Goal: Task Accomplishment & Management: Manage account settings

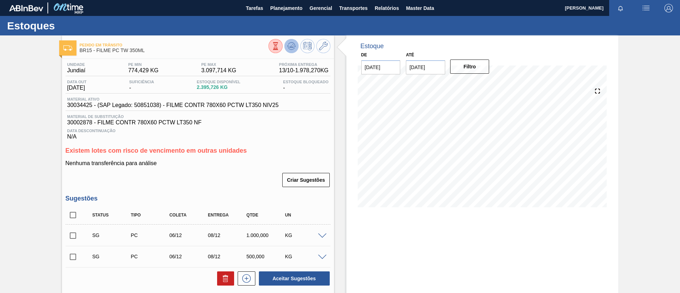
click at [290, 46] on icon at bounding box center [291, 45] width 5 height 3
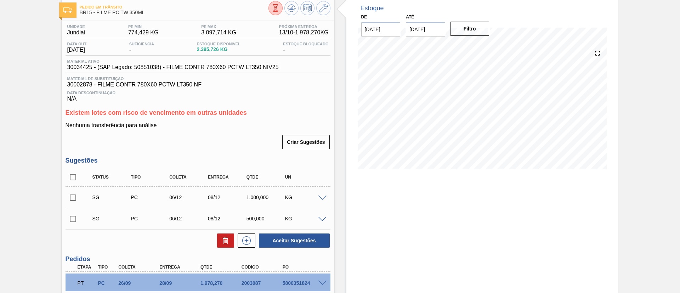
scroll to position [117, 0]
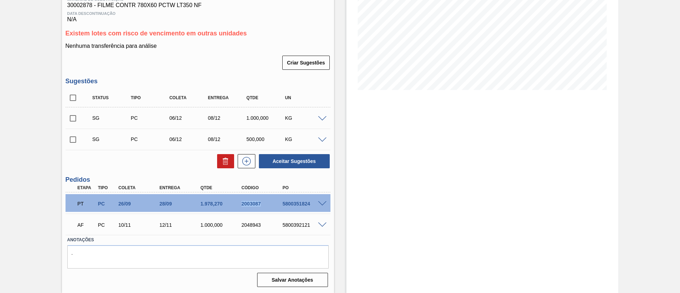
drag, startPoint x: 232, startPoint y: 206, endPoint x: 261, endPoint y: 207, distance: 28.7
click at [261, 207] on div "PT PC 26/09 28/09 1.978,270 2003087 5800351824" at bounding box center [196, 203] width 246 height 14
copy div "2003087"
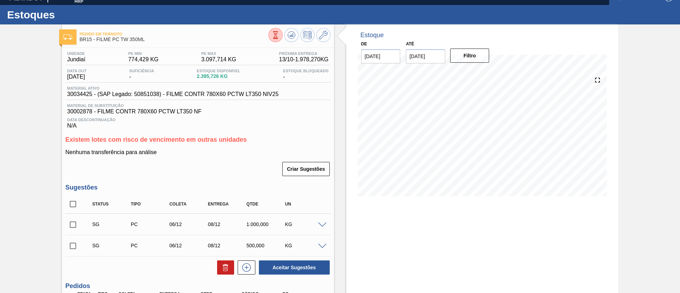
scroll to position [0, 0]
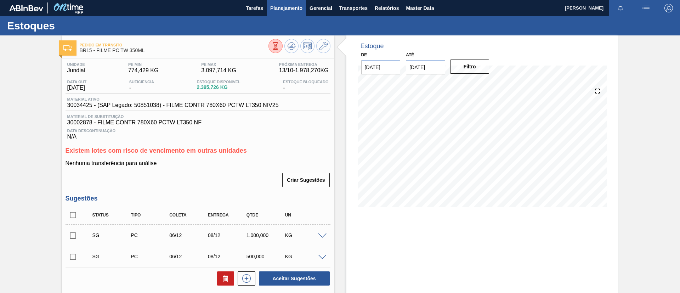
click at [280, 10] on span "Planejamento" at bounding box center [286, 8] width 32 height 8
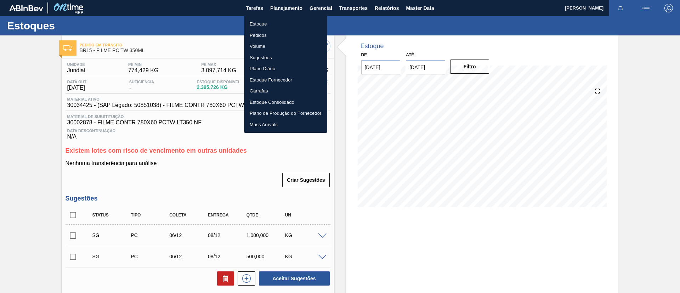
click at [268, 37] on li "Pedidos" at bounding box center [285, 35] width 83 height 11
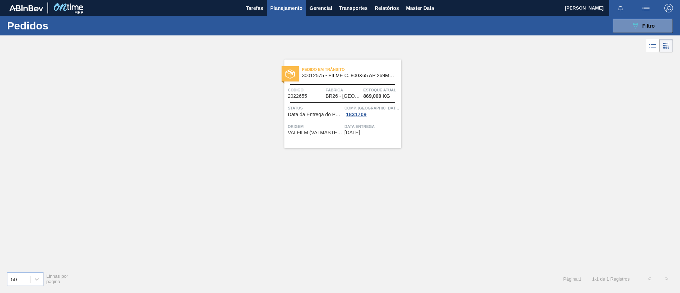
drag, startPoint x: 648, startPoint y: 26, endPoint x: 641, endPoint y: 34, distance: 10.3
click at [648, 27] on span "Filtro" at bounding box center [648, 26] width 12 height 6
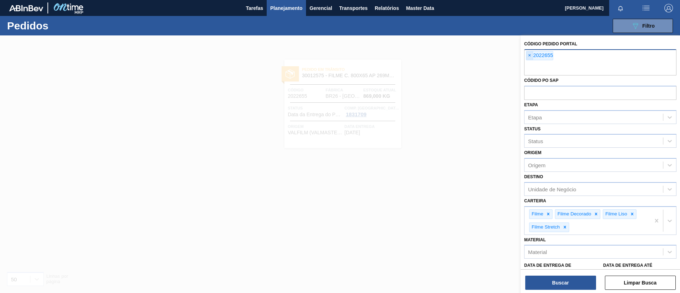
click at [531, 56] on span "×" at bounding box center [529, 55] width 7 height 8
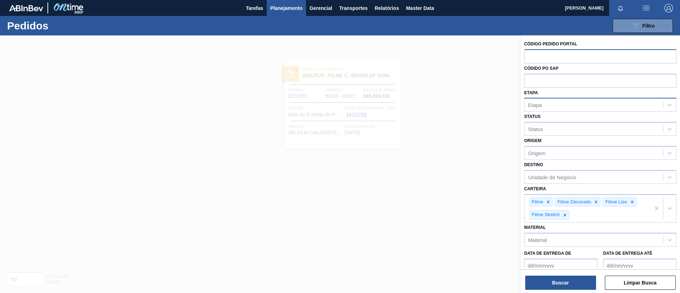
paste input "text"
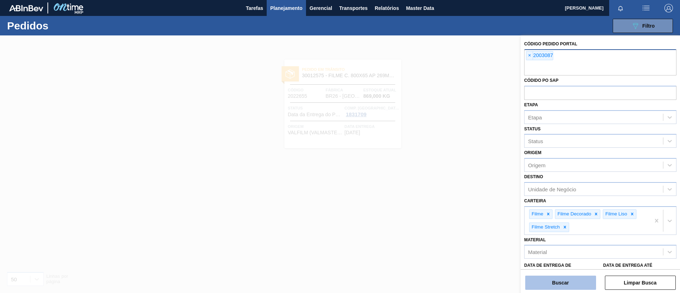
click at [570, 281] on button "Buscar" at bounding box center [560, 283] width 71 height 14
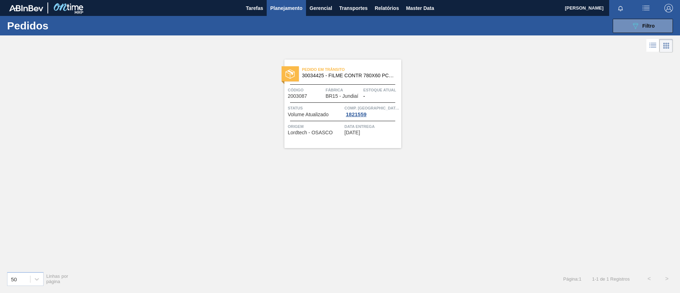
click at [676, 40] on div at bounding box center [340, 45] width 680 height 17
click at [658, 48] on ul at bounding box center [659, 45] width 27 height 13
click at [652, 48] on icon at bounding box center [652, 45] width 8 height 8
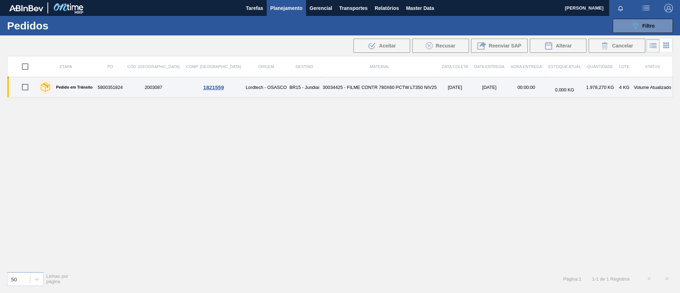
click at [25, 92] on input "checkbox" at bounding box center [25, 87] width 15 height 15
checkbox input "true"
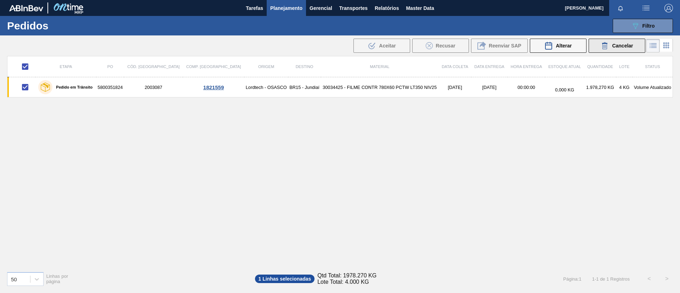
click at [613, 45] on span "Cancelar" at bounding box center [622, 46] width 21 height 6
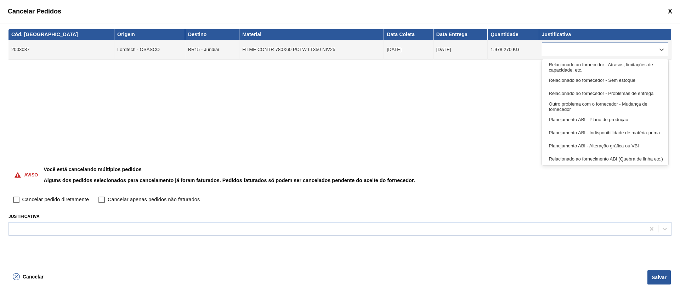
click at [606, 52] on div at bounding box center [598, 50] width 113 height 10
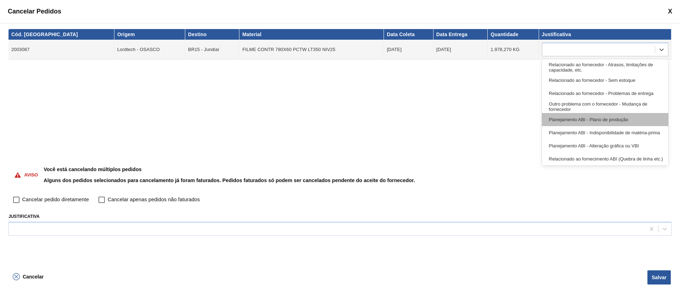
click at [589, 118] on div "Planejamento ABI - Plano de produção" at bounding box center [605, 119] width 126 height 13
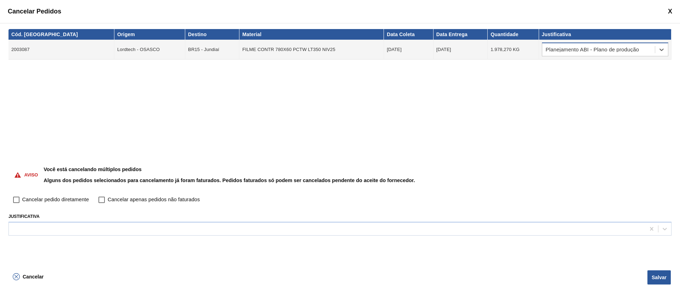
click at [600, 53] on div "Planejamento ABI - Plano de produção" at bounding box center [598, 50] width 113 height 10
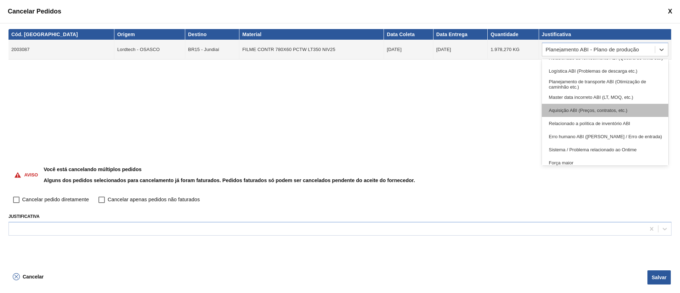
scroll to position [132, 0]
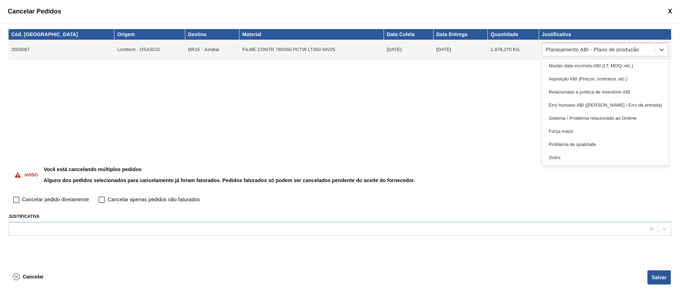
click at [607, 133] on div "Força maior" at bounding box center [605, 131] width 126 height 13
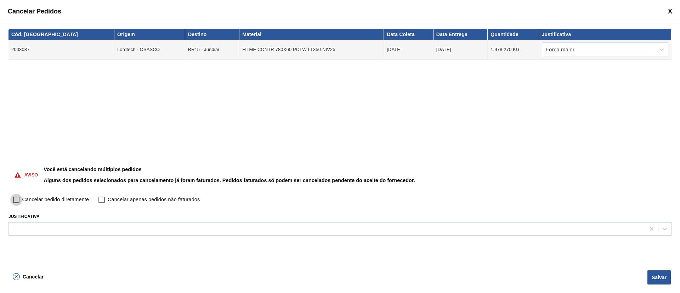
click at [16, 197] on input "Cancelar pedido diretamente" at bounding box center [16, 200] width 12 height 12
checkbox input "true"
click at [556, 236] on div "Cód. Pedido Origem Destino Material Data Coleta Data Entrega Quantidade Justifi…" at bounding box center [340, 145] width 680 height 245
click at [552, 232] on div at bounding box center [327, 228] width 636 height 10
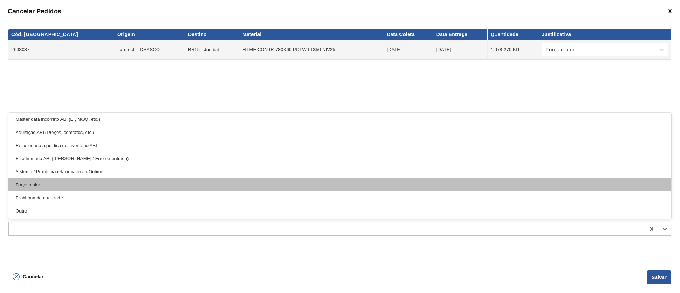
click at [89, 182] on div "Força maior" at bounding box center [339, 184] width 663 height 13
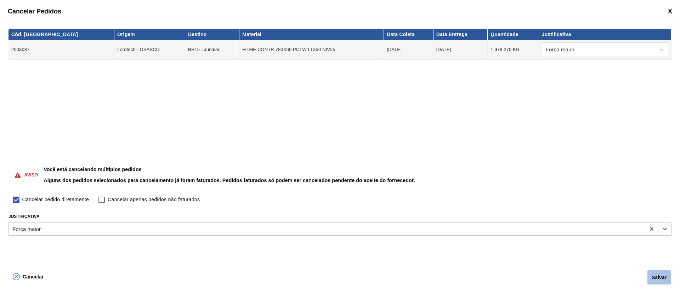
click at [660, 274] on button "Salvar" at bounding box center [658, 277] width 23 height 14
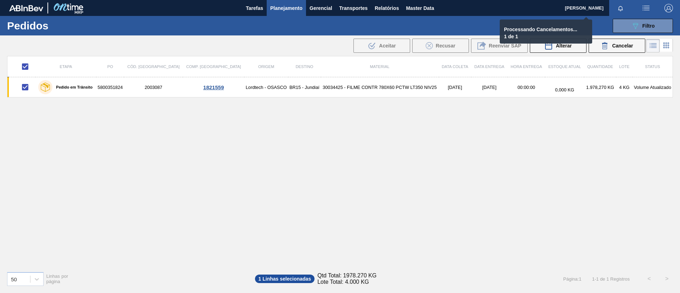
checkbox input "false"
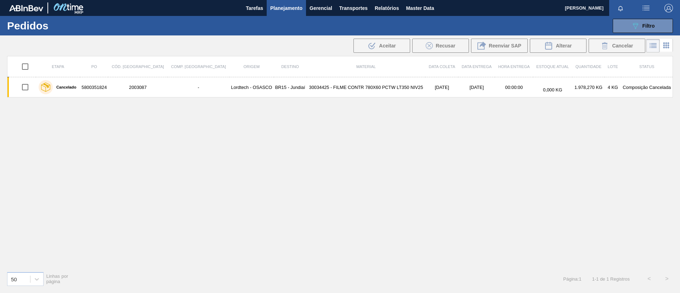
click at [288, 7] on span "Planejamento" at bounding box center [286, 8] width 32 height 8
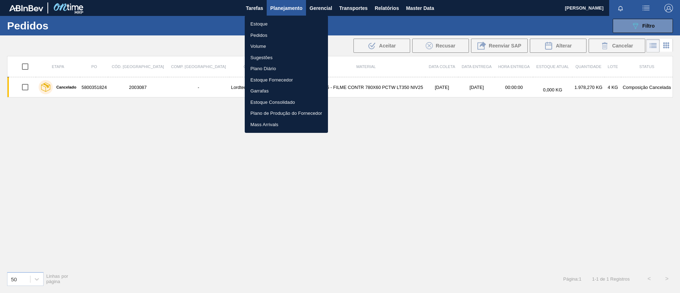
click at [284, 17] on ul "Estoque Pedidos Volume Sugestões Plano Diário Estoque Fornecedor Garrafas Estoq…" at bounding box center [286, 74] width 83 height 117
click at [284, 20] on li "Estoque" at bounding box center [286, 23] width 83 height 11
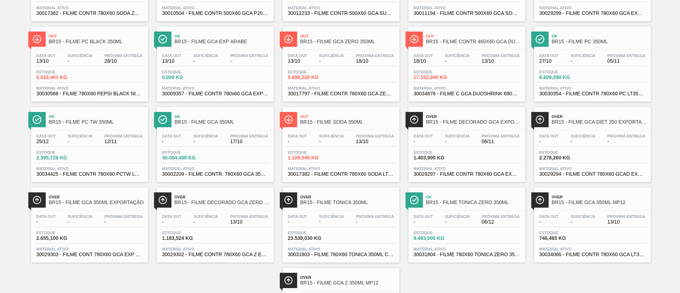
scroll to position [73, 0]
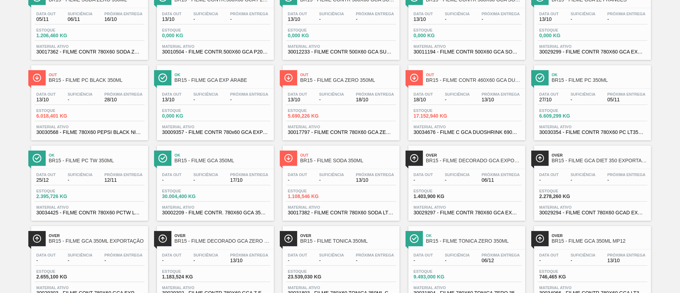
click at [96, 165] on div "Ok BR15 - FILME PC TW 350ML" at bounding box center [97, 158] width 96 height 16
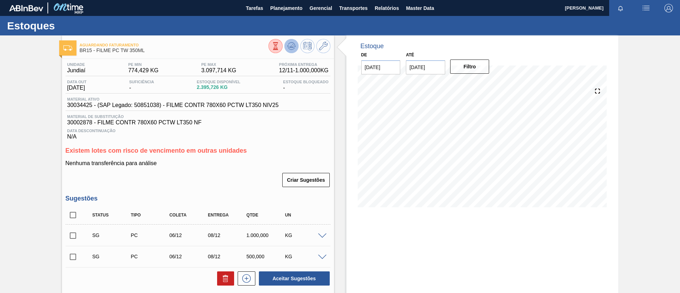
click at [296, 44] on button at bounding box center [291, 46] width 14 height 14
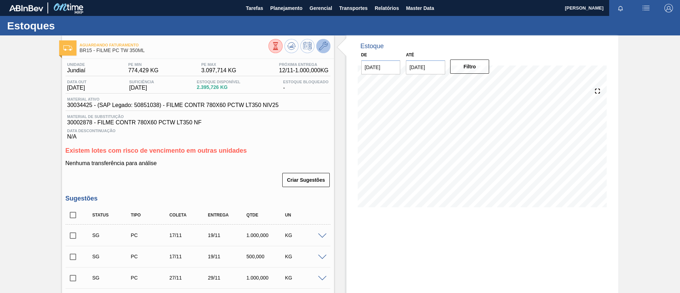
click at [322, 45] on icon at bounding box center [323, 46] width 8 height 8
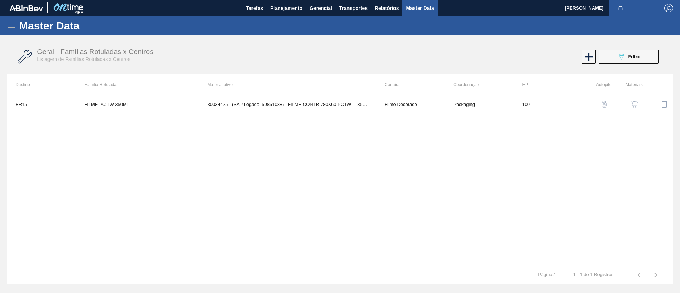
click at [628, 103] on button "button" at bounding box center [634, 104] width 17 height 17
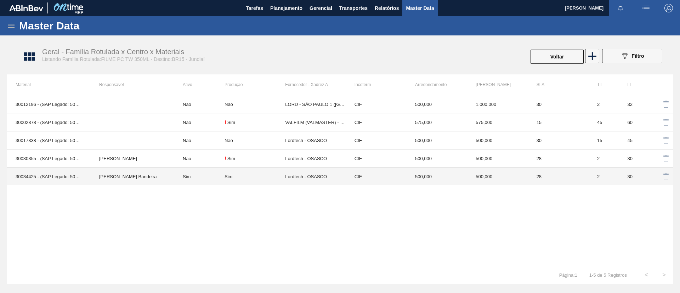
click at [106, 177] on td "Leticia Marquesini Bandeira" at bounding box center [133, 176] width 84 height 18
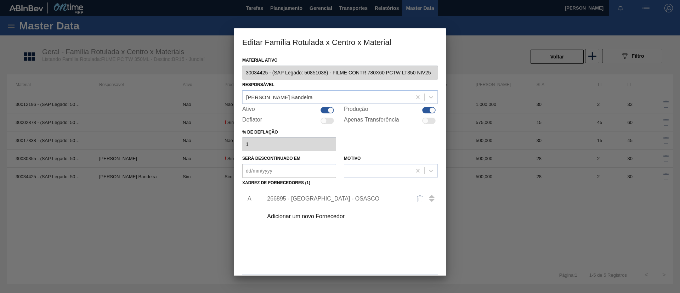
click at [344, 198] on div "266895 - Lordtech - OSASCO" at bounding box center [336, 198] width 139 height 6
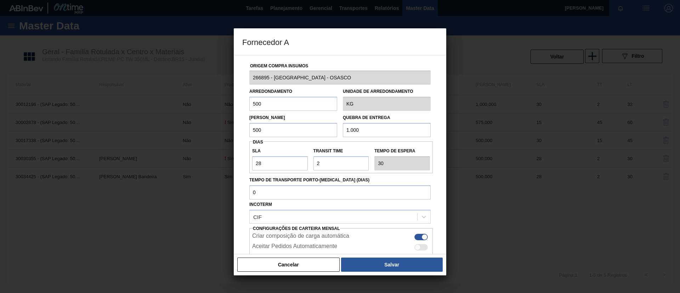
drag, startPoint x: 300, startPoint y: 267, endPoint x: 337, endPoint y: 128, distance: 143.8
click at [299, 267] on button "Cancelar" at bounding box center [288, 264] width 102 height 14
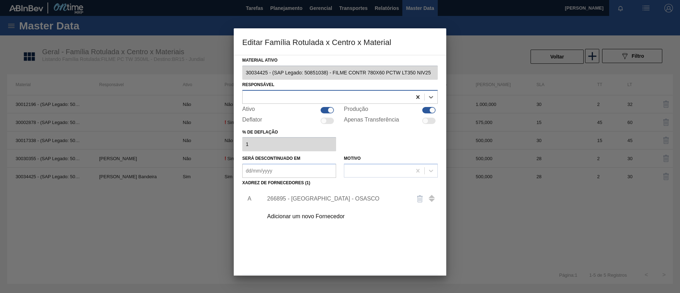
click at [416, 100] on icon at bounding box center [417, 96] width 7 height 7
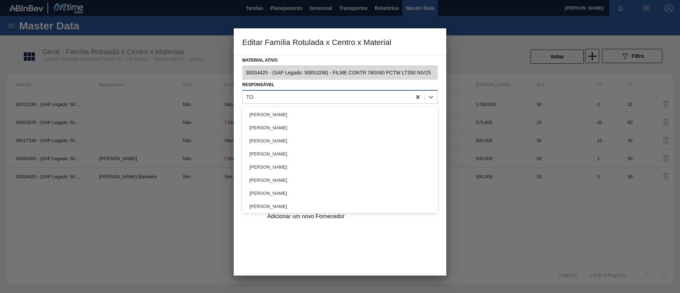
type input "TOM"
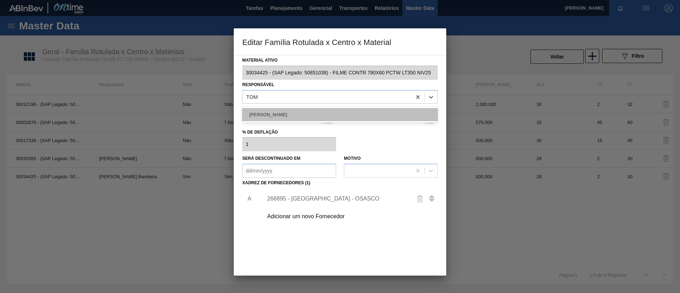
click at [364, 112] on div "[PERSON_NAME]" at bounding box center [339, 114] width 195 height 13
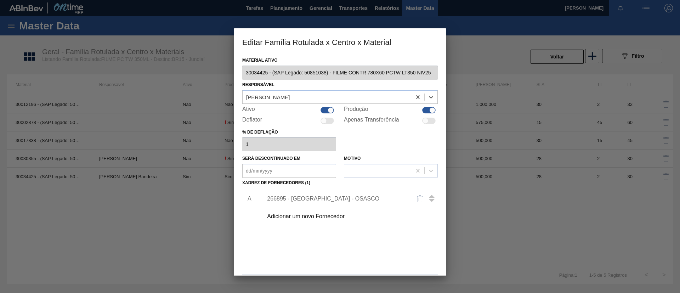
click at [340, 192] on div "266895 - Lordtech - OSASCO" at bounding box center [348, 199] width 179 height 18
click at [339, 201] on div "266895 - Lordtech - OSASCO" at bounding box center [336, 198] width 139 height 6
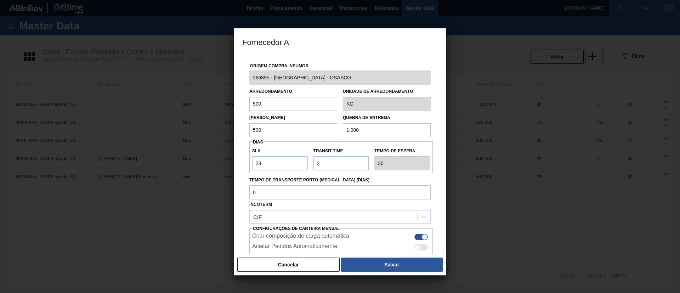
drag, startPoint x: 359, startPoint y: 130, endPoint x: 351, endPoint y: 131, distance: 7.6
click at [351, 131] on input "1.000" at bounding box center [387, 130] width 88 height 14
type input "1.500"
click at [390, 276] on div at bounding box center [340, 146] width 680 height 293
click at [387, 271] on button "Salvar" at bounding box center [392, 264] width 102 height 14
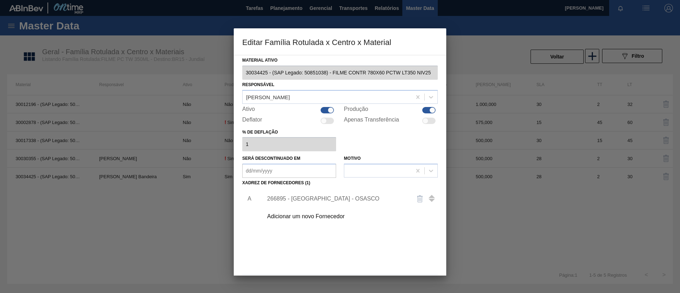
scroll to position [26, 0]
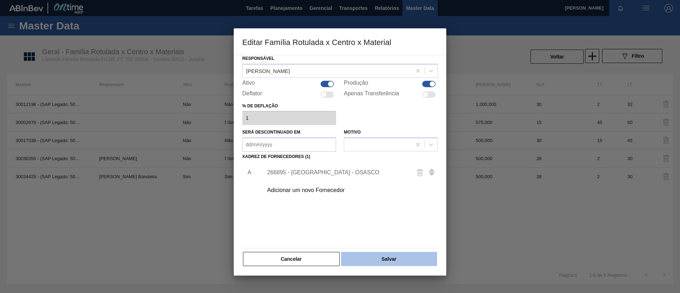
click at [382, 258] on button "Salvar" at bounding box center [389, 259] width 96 height 14
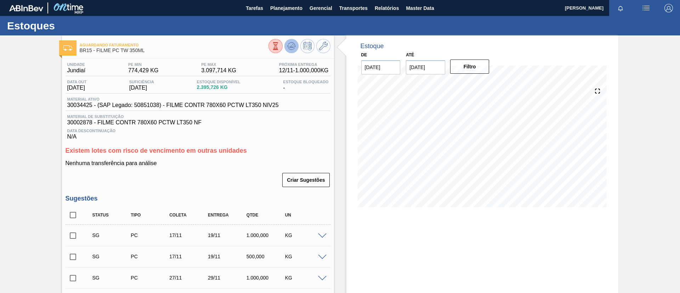
click at [285, 46] on button at bounding box center [291, 46] width 14 height 14
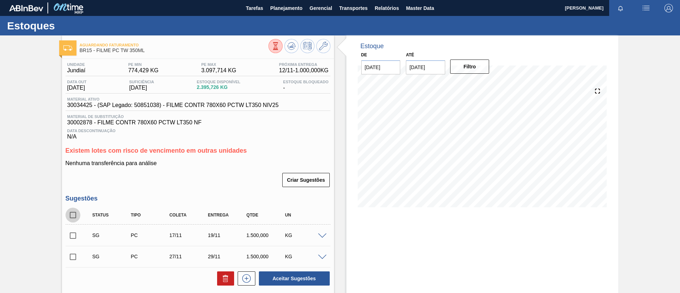
click at [73, 209] on input "checkbox" at bounding box center [73, 215] width 15 height 15
checkbox input "true"
click at [307, 279] on button "Aceitar Sugestões" at bounding box center [294, 278] width 71 height 14
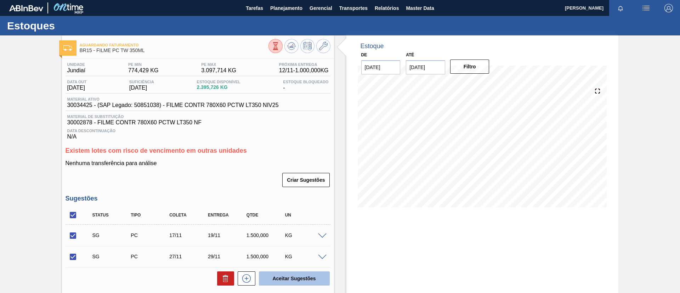
checkbox input "false"
click at [77, 215] on input "checkbox" at bounding box center [73, 215] width 15 height 15
checkbox input "true"
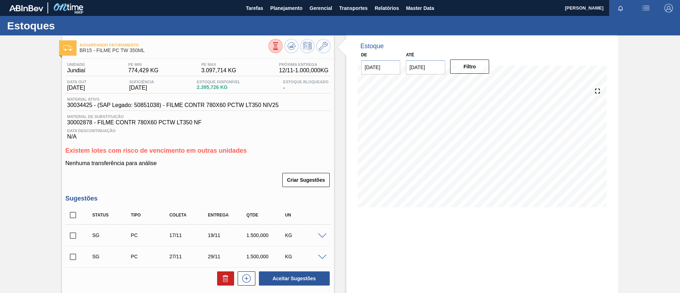
checkbox input "true"
click at [324, 281] on button "Aceitar Sugestões" at bounding box center [294, 278] width 71 height 14
checkbox input "false"
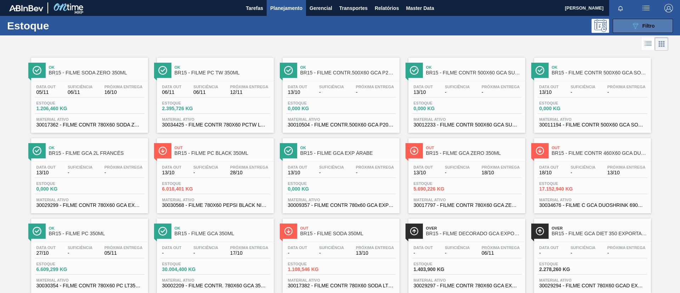
click at [631, 27] on icon "089F7B8B-B2A5-4AFE-B5C0-19BA573D28AC" at bounding box center [635, 26] width 8 height 8
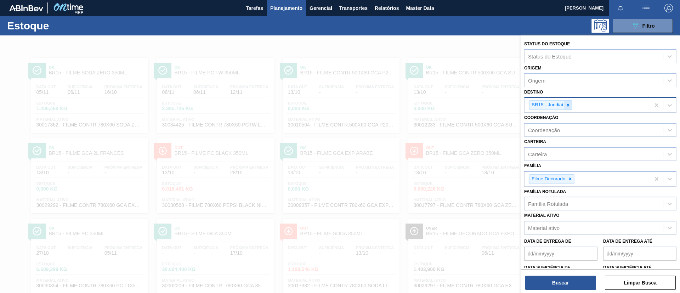
click at [569, 102] on div at bounding box center [568, 105] width 8 height 9
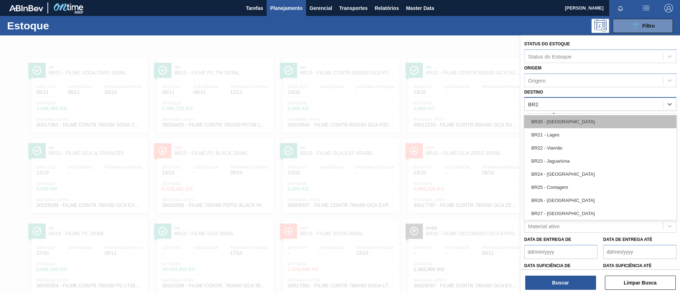
type input "BR28"
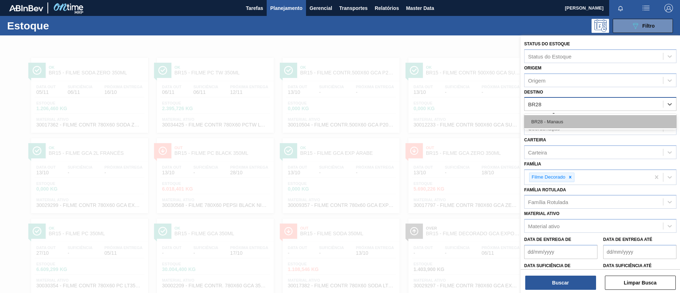
click at [577, 127] on div "BR28 - Manaus" at bounding box center [600, 121] width 152 height 13
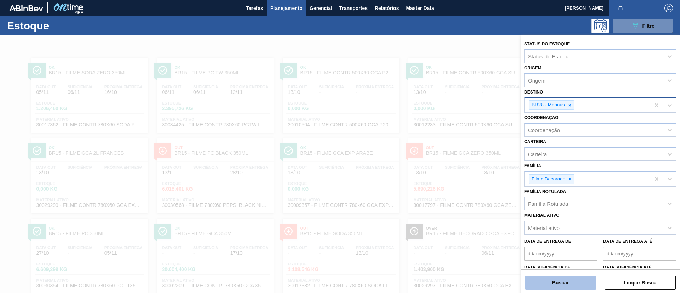
click at [571, 278] on button "Buscar" at bounding box center [560, 283] width 71 height 14
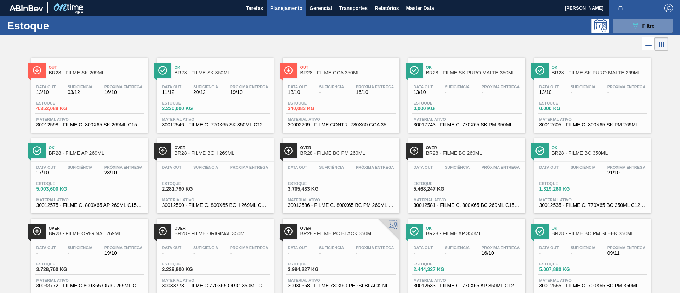
click at [115, 71] on span "BR28 - FILME SK 269ML" at bounding box center [97, 72] width 96 height 5
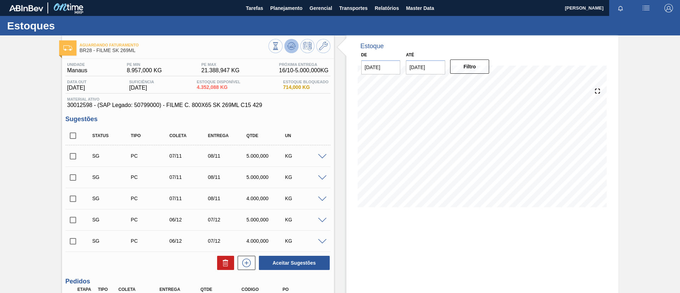
click at [289, 40] on button at bounding box center [291, 46] width 14 height 14
click at [73, 140] on input "checkbox" at bounding box center [73, 135] width 15 height 15
checkbox input "true"
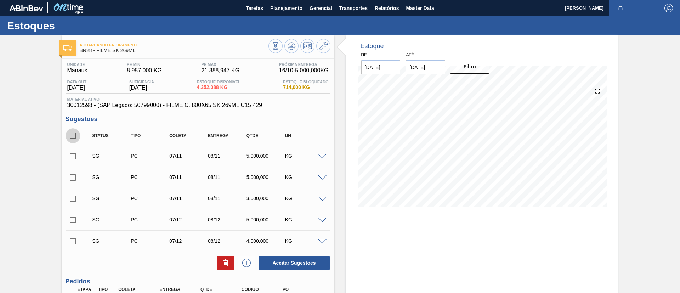
checkbox input "true"
click at [222, 260] on icon at bounding box center [225, 263] width 8 height 8
checkbox input "false"
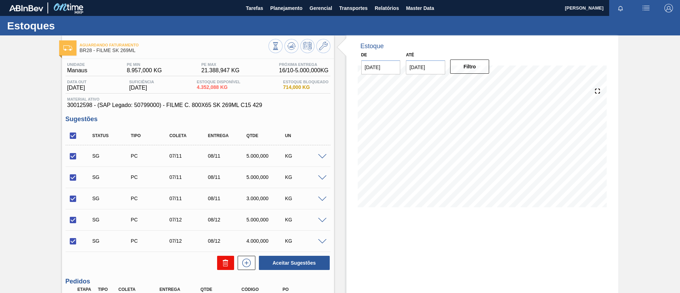
checkbox input "false"
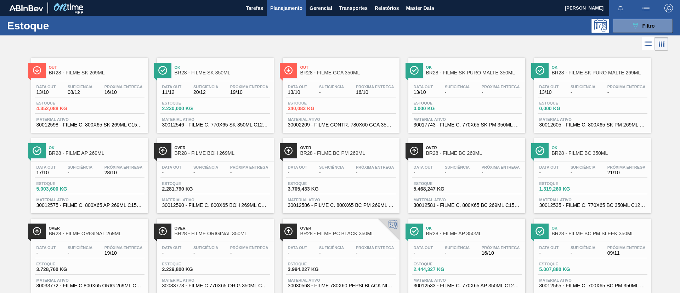
click at [225, 78] on div "Ok BR28 - FILME SK 350ML" at bounding box center [223, 70] width 96 height 16
click at [356, 78] on div "Out BR28 - FILME GCA 350ML" at bounding box center [348, 70] width 96 height 16
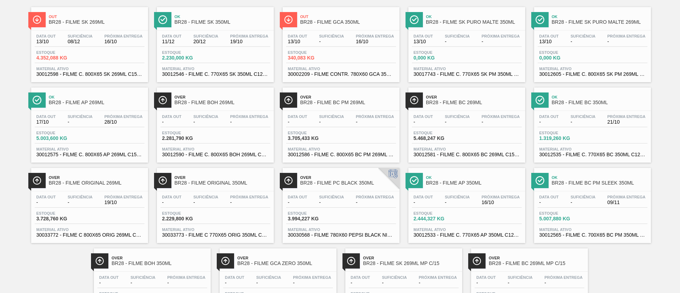
scroll to position [99, 0]
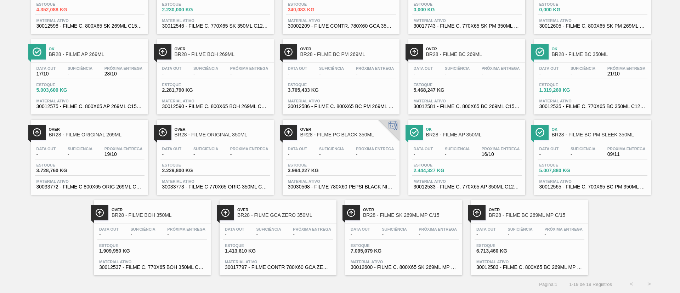
click at [112, 52] on span "BR28 - FILME AP 269ML" at bounding box center [97, 54] width 96 height 5
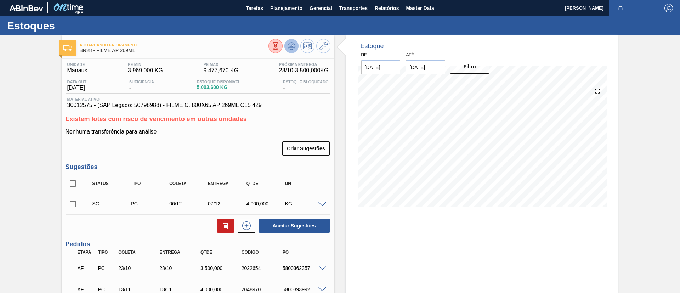
click at [288, 47] on icon at bounding box center [291, 46] width 8 height 8
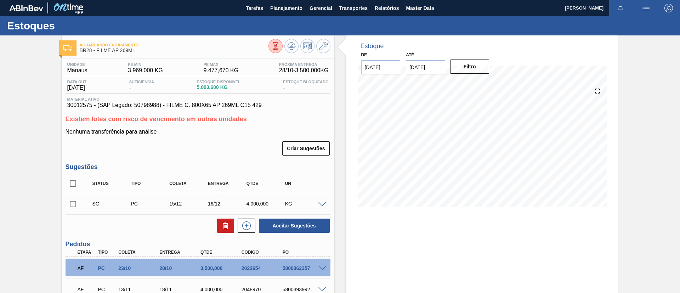
click at [72, 206] on input "checkbox" at bounding box center [73, 204] width 15 height 15
click at [316, 223] on button "Aceitar Sugestões" at bounding box center [294, 225] width 71 height 14
checkbox input "false"
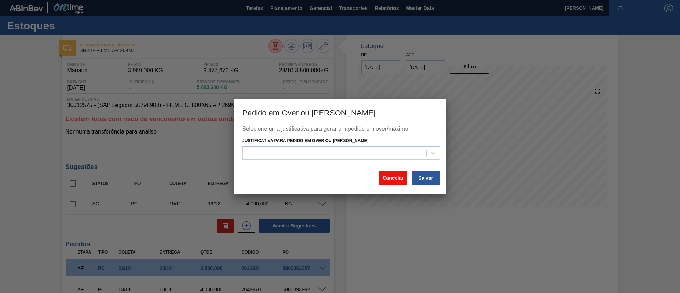
click at [386, 177] on button "Cancelar" at bounding box center [393, 178] width 28 height 14
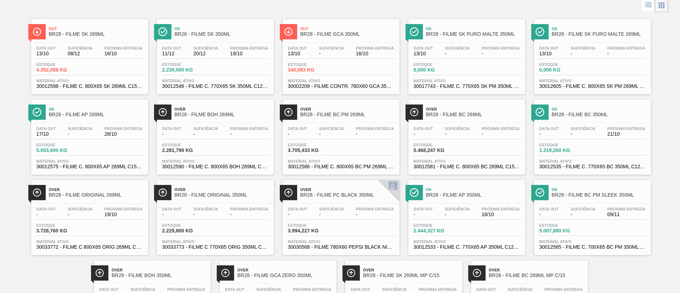
scroll to position [53, 0]
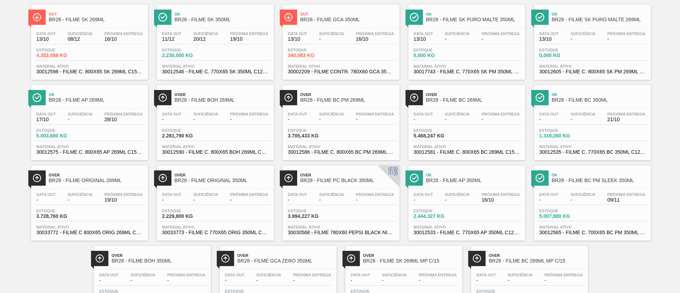
click at [221, 100] on span "BR28 - FILME BOH 269ML" at bounding box center [223, 99] width 96 height 5
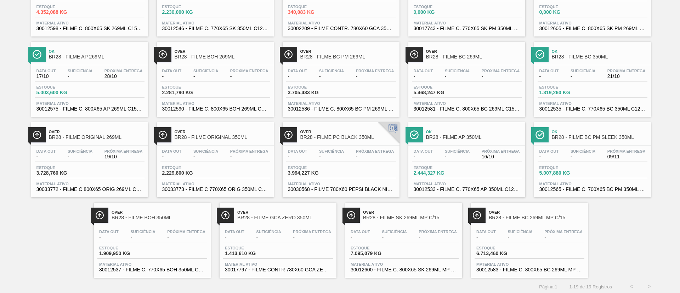
scroll to position [99, 0]
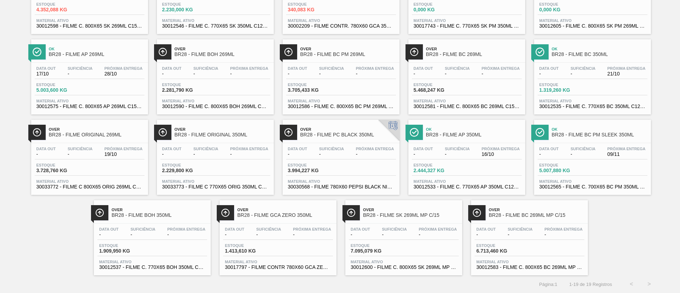
click at [362, 57] on span "BR28 - FILME BC PM 269ML" at bounding box center [348, 54] width 96 height 5
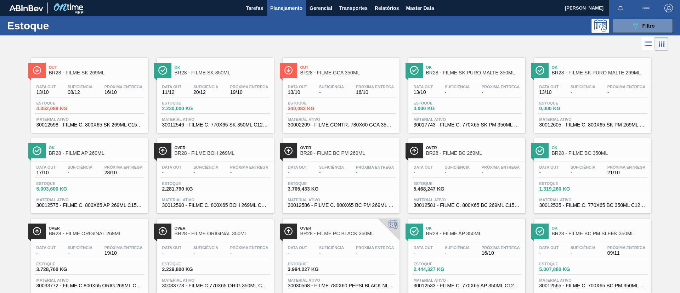
click at [467, 157] on div "Over BR28 - FILME BC 269ML" at bounding box center [474, 151] width 96 height 16
click at [622, 158] on div "Ok BR28 - FILME BC 350ML" at bounding box center [600, 151] width 96 height 16
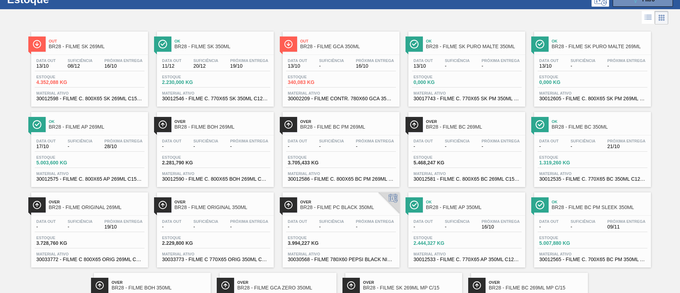
scroll to position [99, 0]
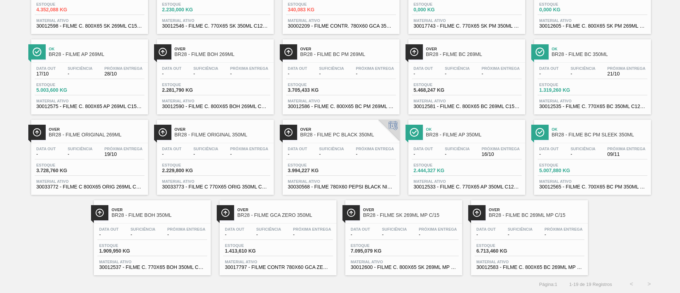
click at [99, 133] on span "BR28 - FILME ORIGINAL 269ML" at bounding box center [97, 134] width 96 height 5
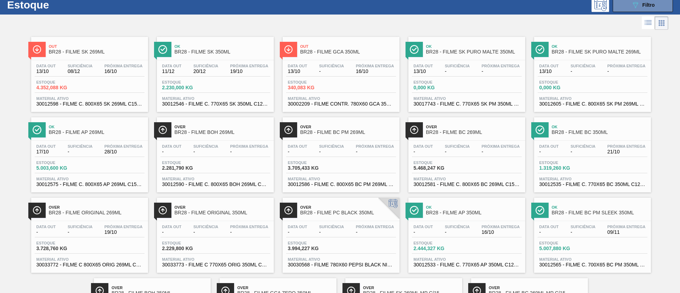
scroll to position [53, 0]
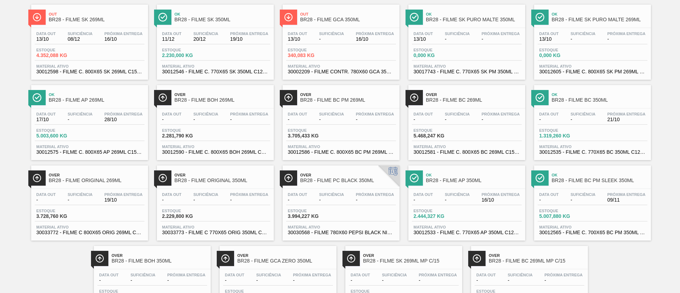
click at [237, 181] on span "BR28 - FILME ORIGINAL 350ML" at bounding box center [223, 180] width 96 height 5
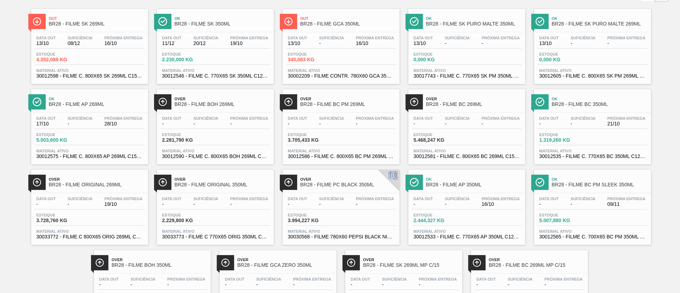
scroll to position [99, 0]
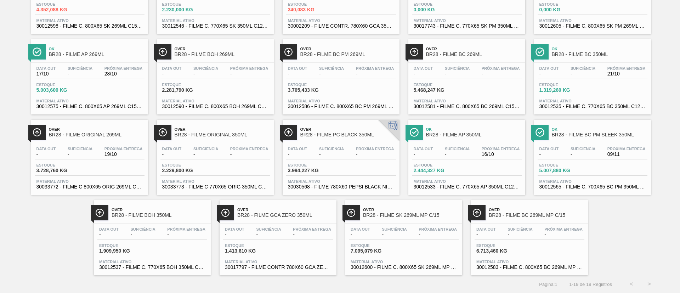
click at [365, 142] on div "Over BR28 - FILME PC BLACK 350ML Data out - Suficiência - Próxima Entrega - Est…" at bounding box center [341, 157] width 117 height 75
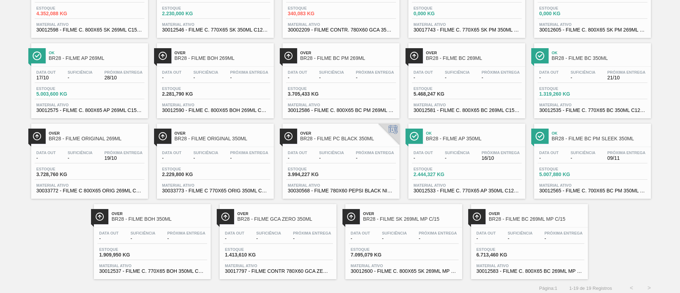
scroll to position [99, 0]
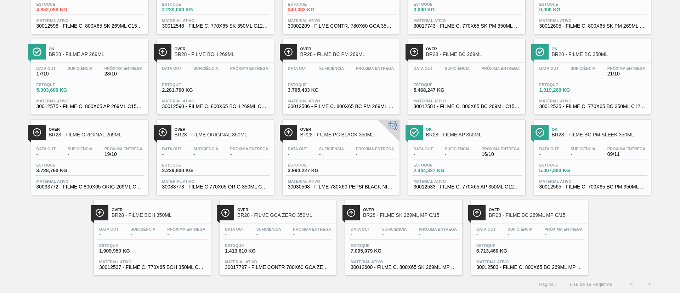
click at [483, 140] on div "Ok BR28 - FILME AP 350ML Data out - Suficiência - Próxima Entrega 16/10 Estoque…" at bounding box center [466, 157] width 117 height 75
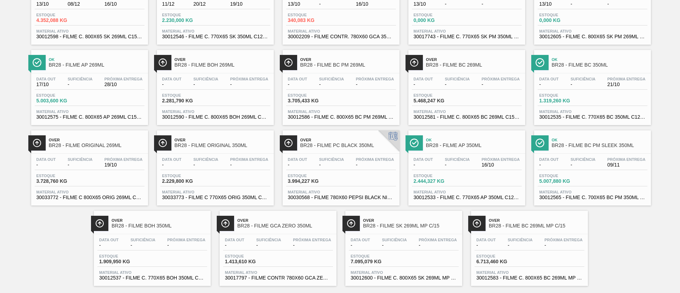
scroll to position [99, 0]
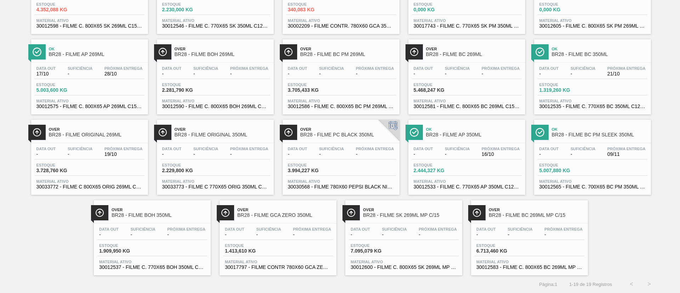
click at [621, 141] on div "Ok BR28 - FILME BC PM SLEEK 350ML Data out - Suficiência - Próxima Entrega 09/1…" at bounding box center [592, 157] width 117 height 75
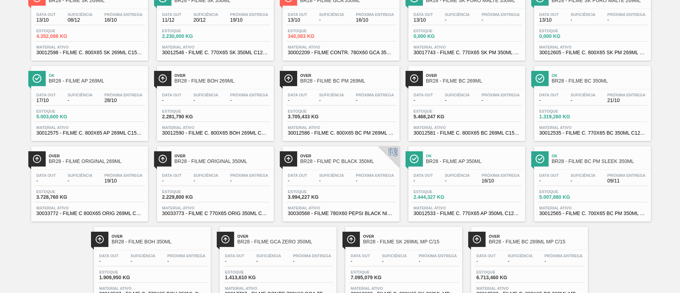
scroll to position [99, 0]
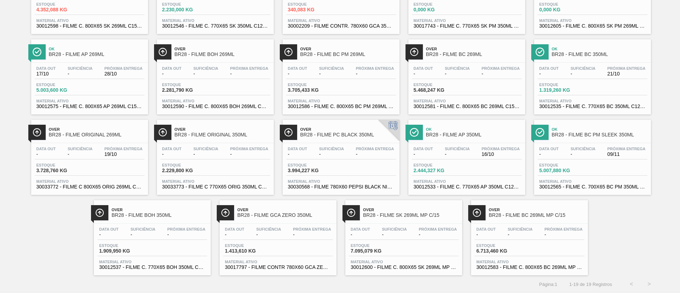
click at [166, 218] on div "Over BR28 - FILME BOH 350ML" at bounding box center [160, 213] width 96 height 16
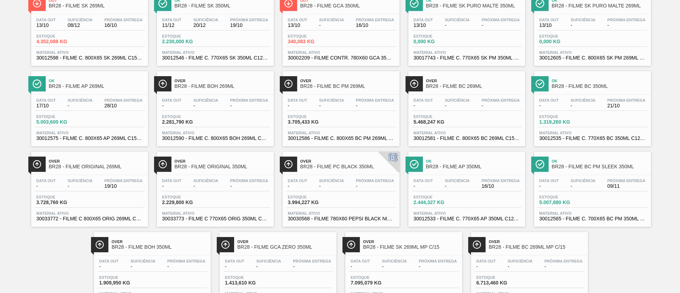
scroll to position [99, 0]
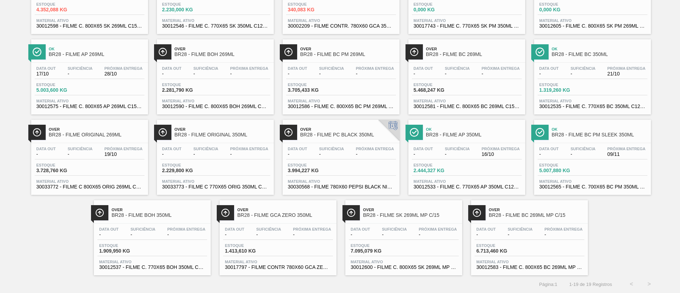
click at [316, 219] on div "Over BR28 - FILME GCA ZERO 350ML" at bounding box center [285, 213] width 96 height 16
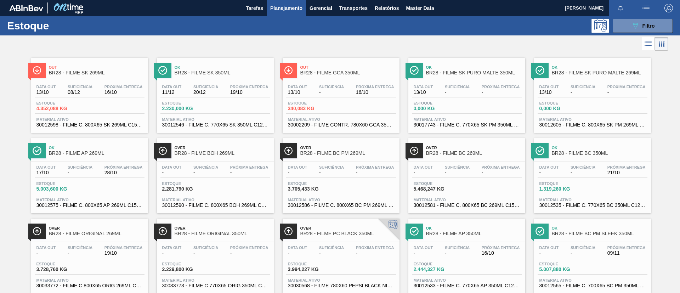
scroll to position [99, 0]
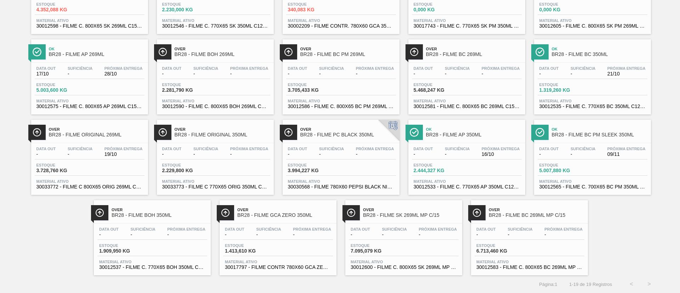
click at [448, 232] on span "-" at bounding box center [438, 234] width 38 height 5
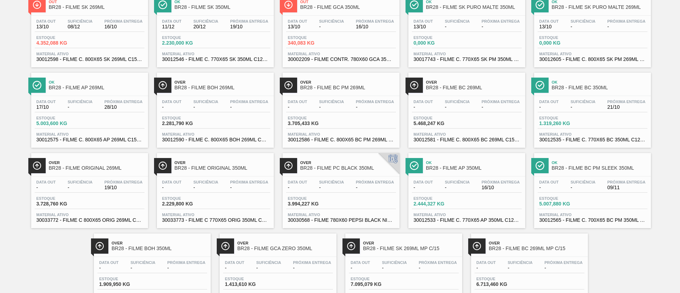
scroll to position [99, 0]
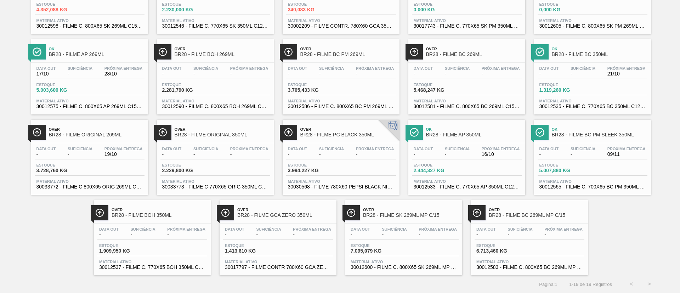
click at [563, 216] on span "BR28 - FILME BC 269ML MP C/15" at bounding box center [537, 214] width 96 height 5
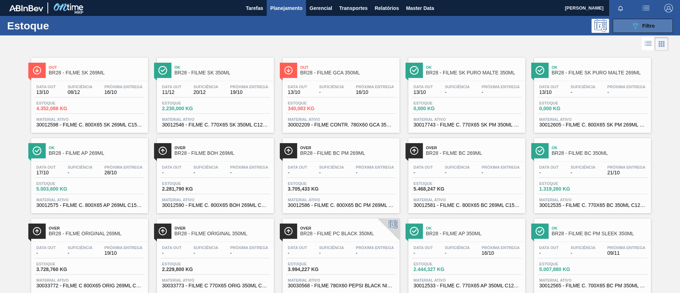
click at [616, 25] on button "089F7B8B-B2A5-4AFE-B5C0-19BA573D28AC Filtro" at bounding box center [643, 26] width 60 height 14
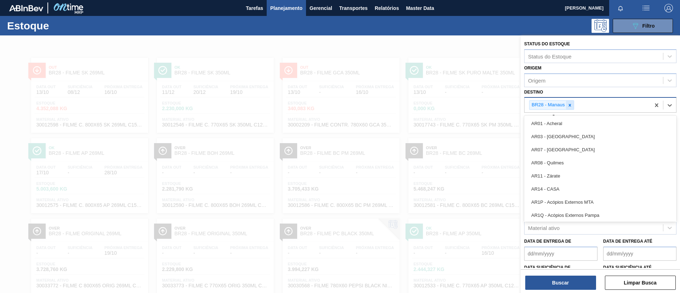
click at [573, 104] on div "BR28 - Manaus" at bounding box center [587, 105] width 126 height 15
click at [573, 104] on div at bounding box center [570, 105] width 8 height 9
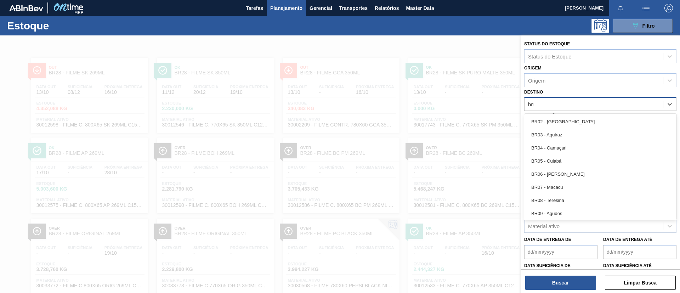
type input "br02"
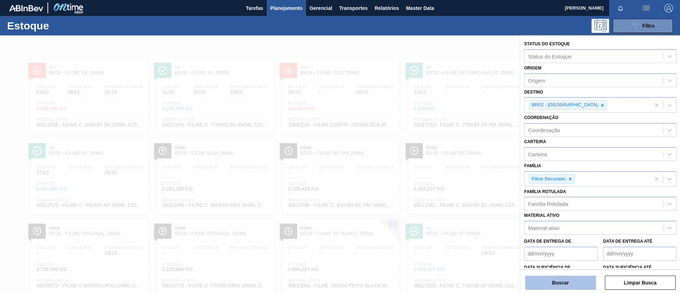
click at [574, 281] on button "Buscar" at bounding box center [560, 283] width 71 height 14
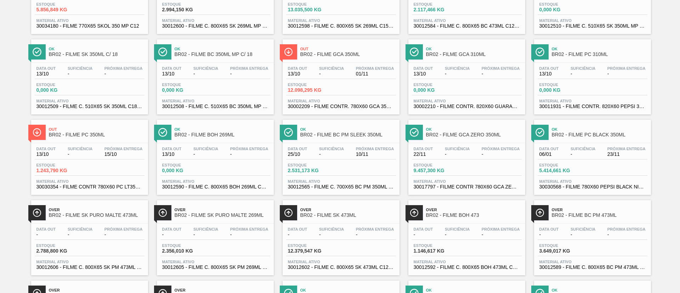
scroll to position [99, 0]
click at [358, 209] on span "Over" at bounding box center [348, 210] width 96 height 4
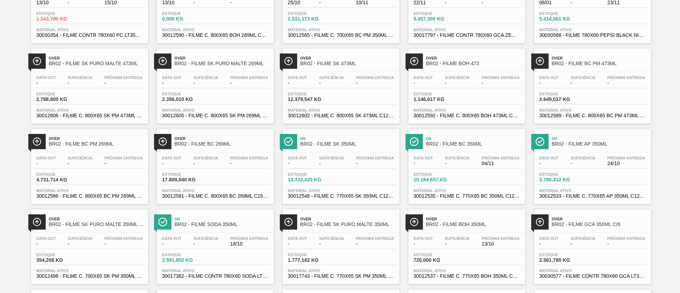
scroll to position [266, 0]
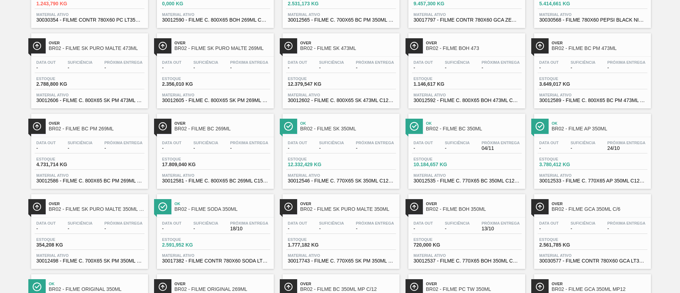
click at [233, 133] on div "Over BR02 - FILME BC 269ML" at bounding box center [223, 126] width 96 height 16
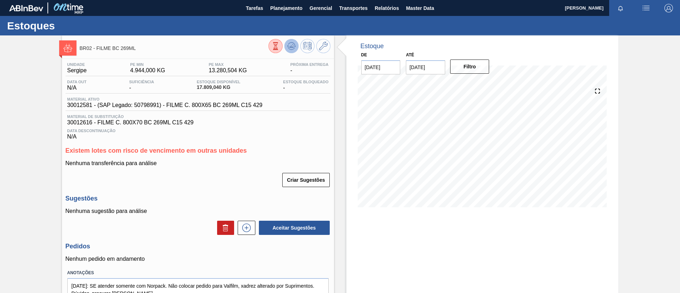
click at [289, 47] on icon at bounding box center [291, 46] width 8 height 8
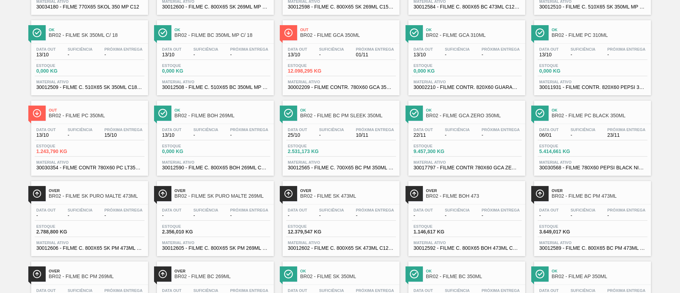
scroll to position [101, 0]
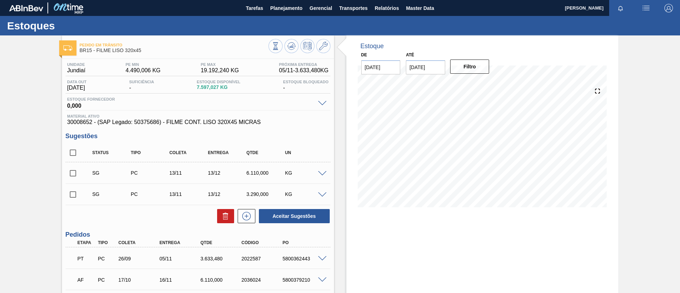
click at [0, 137] on div "Pedido em Trânsito BR15 - FILME LISO 320x45 Unidade Jundiaí PE MIN 4.490,006 KG…" at bounding box center [340, 212] width 680 height 355
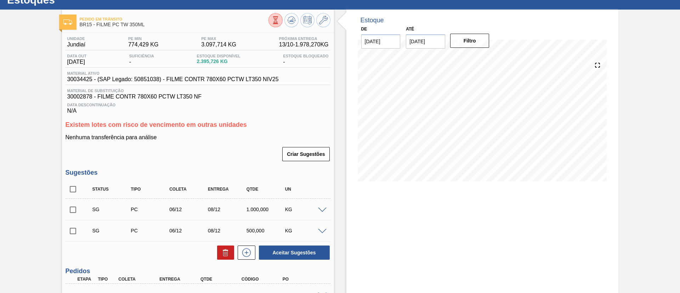
scroll to position [11, 0]
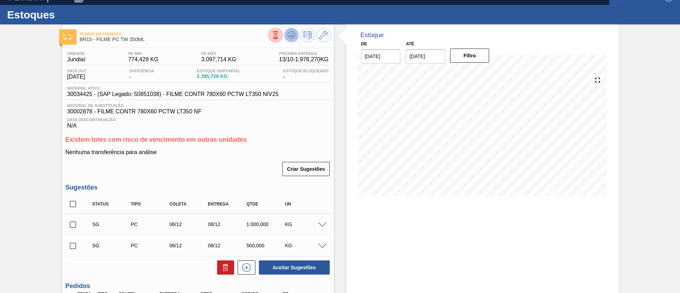
click at [290, 38] on icon at bounding box center [291, 35] width 8 height 8
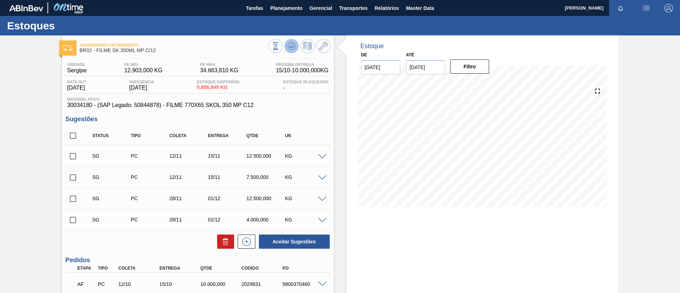
click at [287, 49] on icon at bounding box center [291, 46] width 8 height 8
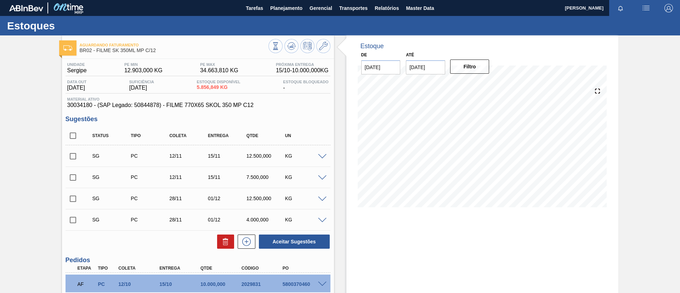
click at [76, 131] on input "checkbox" at bounding box center [73, 135] width 15 height 15
checkbox input "true"
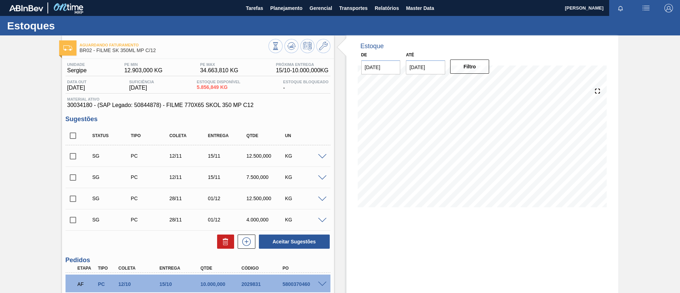
checkbox input "true"
click at [225, 250] on div "Unidade Sergipe PE MIN 12.903,000 KG PE MAX 34.663,810 KG Próxima Entrega 15/10…" at bounding box center [198, 204] width 272 height 290
click at [223, 243] on icon at bounding box center [225, 242] width 5 height 5
checkbox input "false"
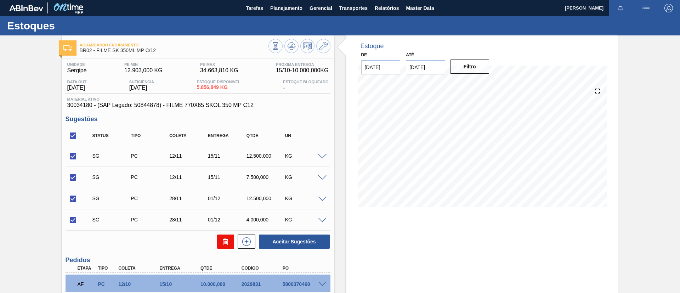
checkbox input "false"
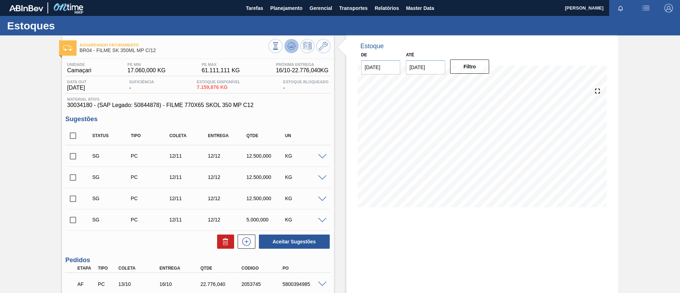
click at [287, 50] on button at bounding box center [291, 46] width 14 height 14
